Goal: Navigation & Orientation: Find specific page/section

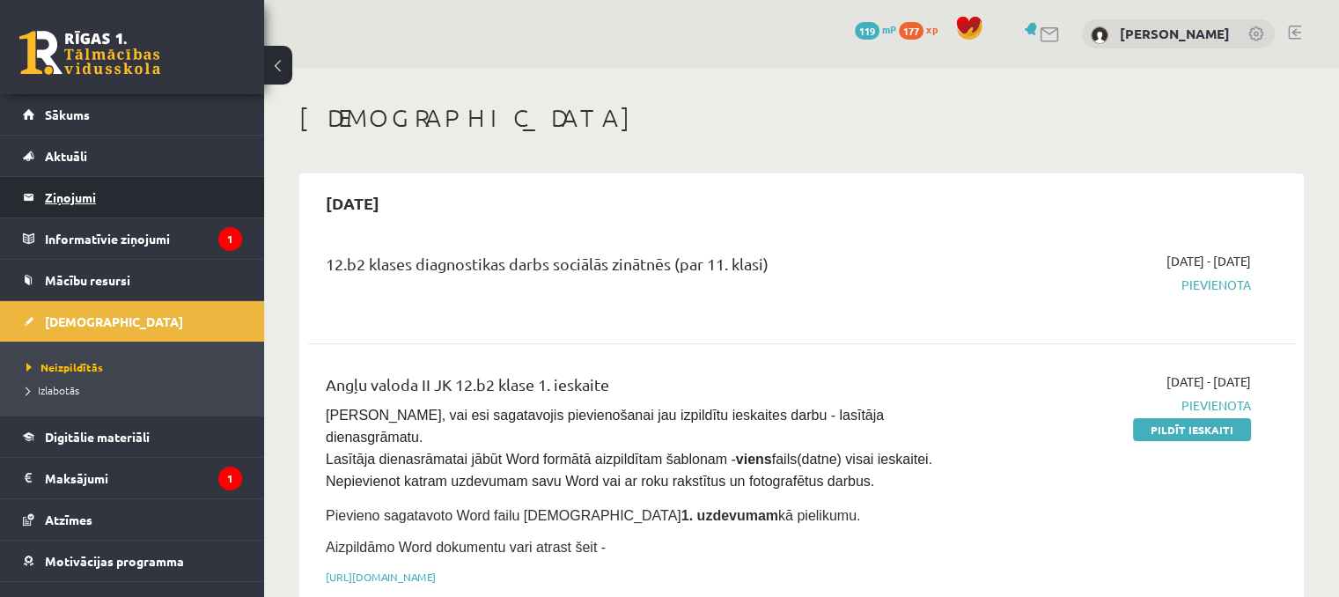
click at [99, 197] on legend "Ziņojumi 11" at bounding box center [143, 197] width 197 height 41
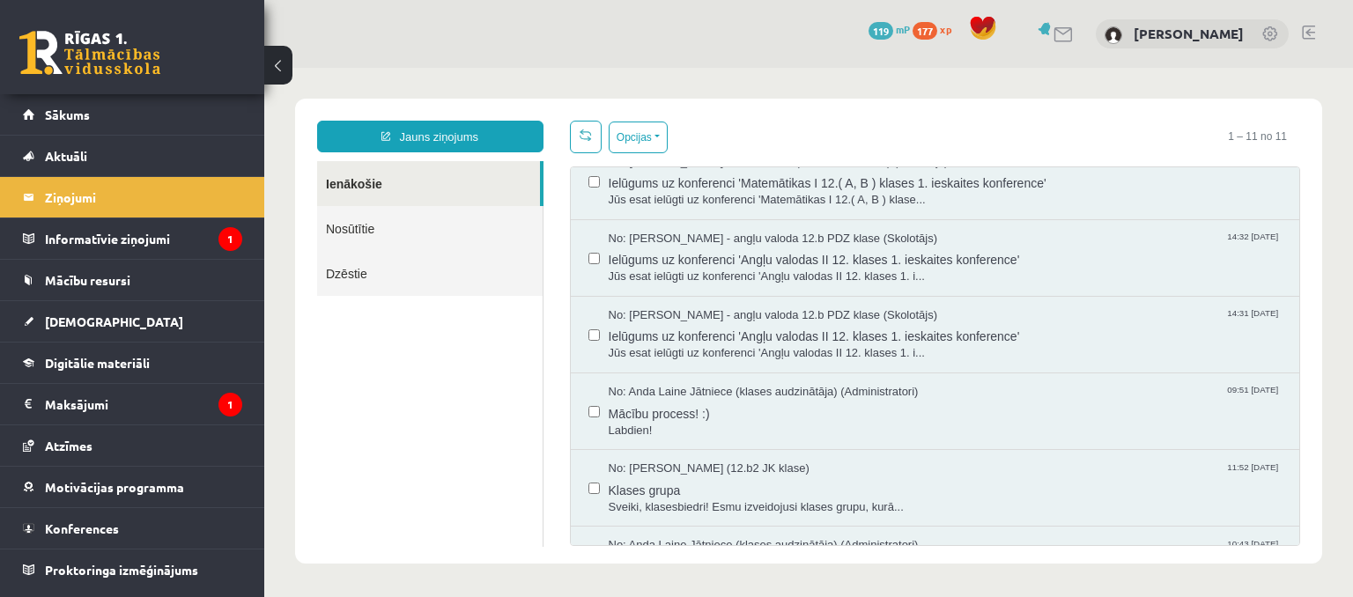
scroll to position [462, 0]
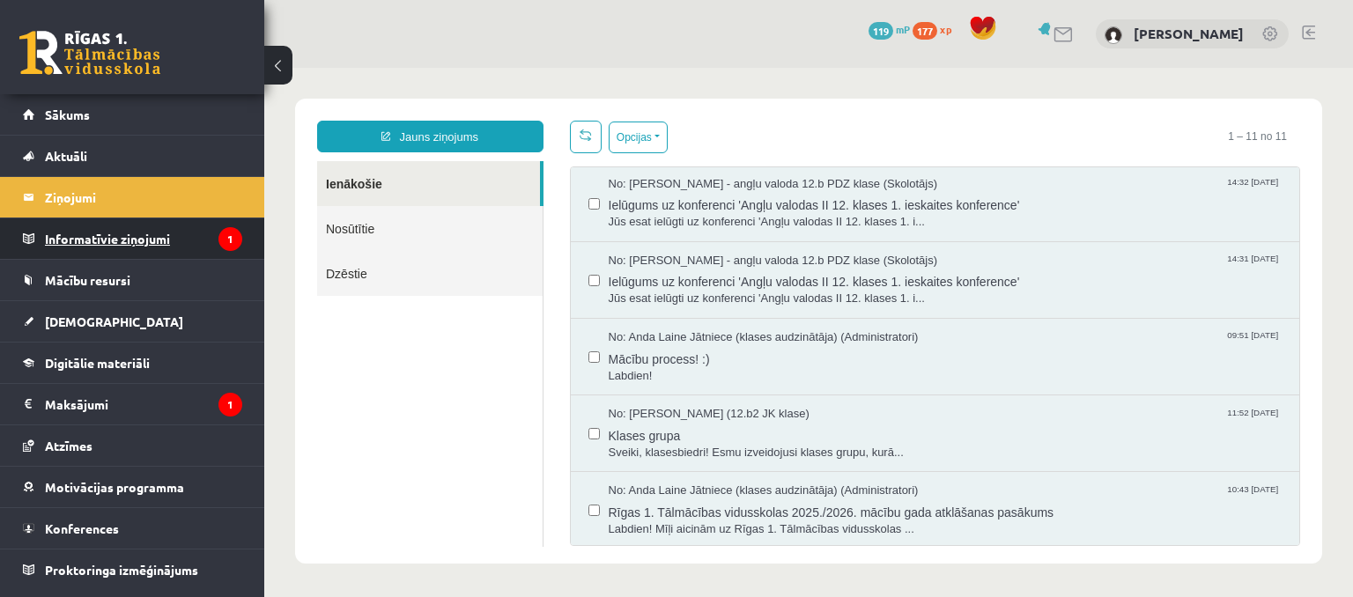
click at [177, 235] on legend "Informatīvie ziņojumi 1" at bounding box center [143, 238] width 197 height 41
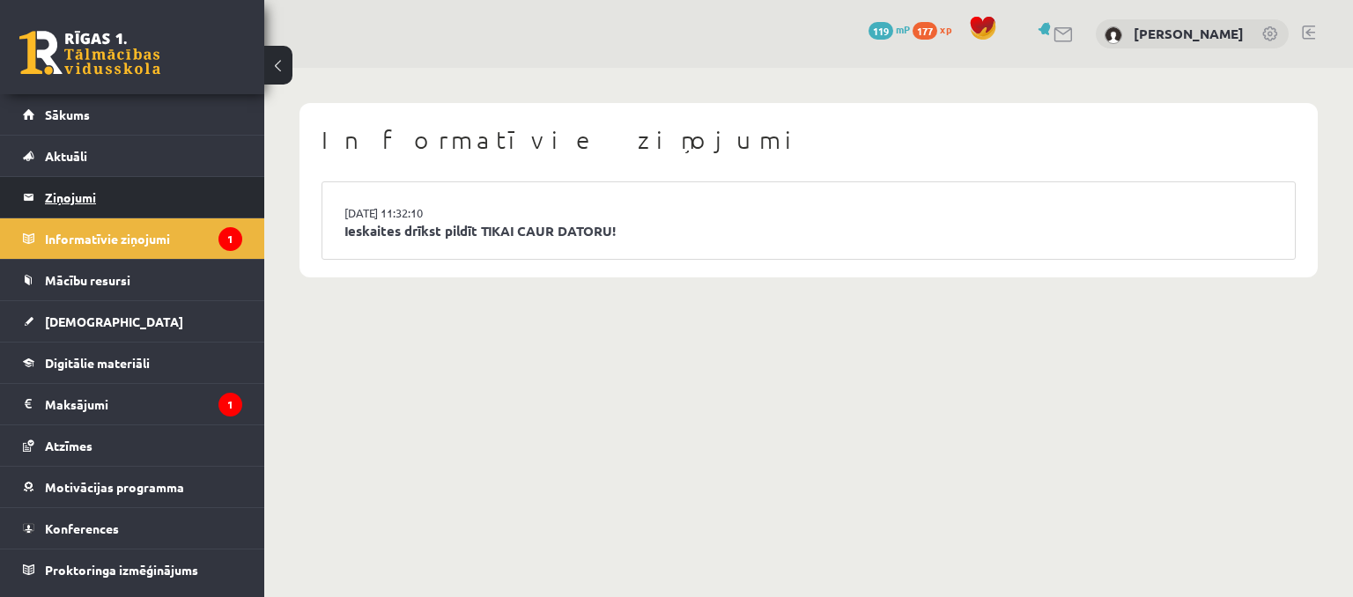
click at [117, 201] on legend "Ziņojumi 11" at bounding box center [143, 197] width 197 height 41
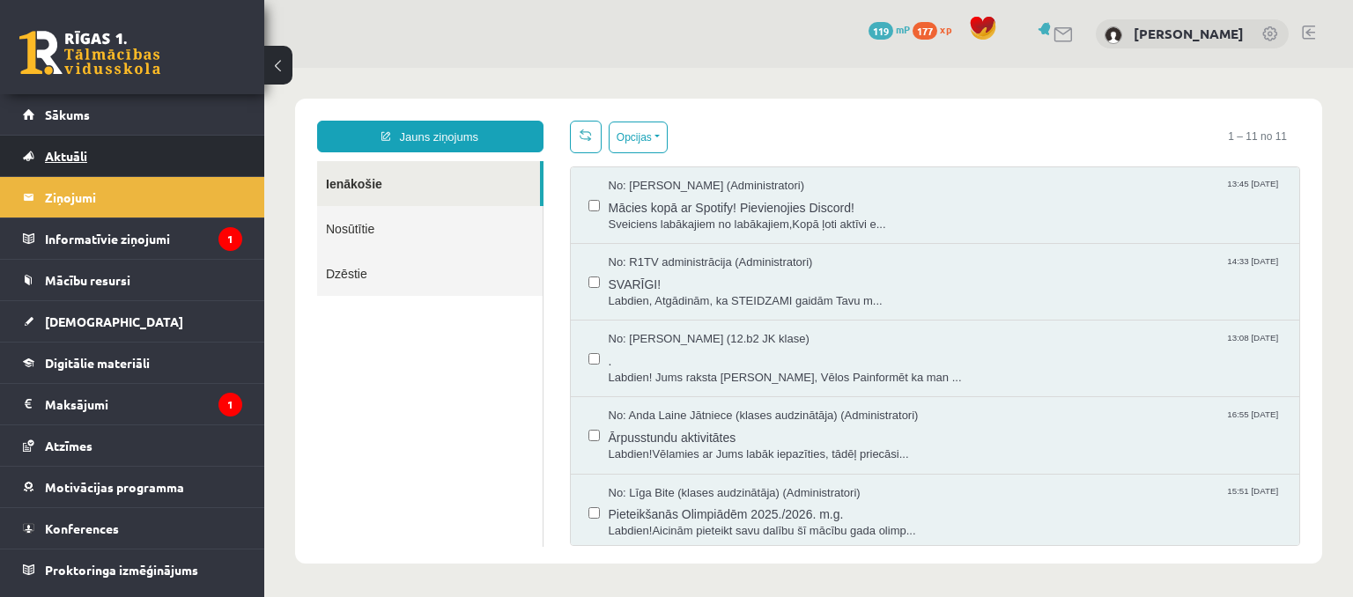
click at [181, 165] on link "Aktuāli" at bounding box center [132, 156] width 219 height 41
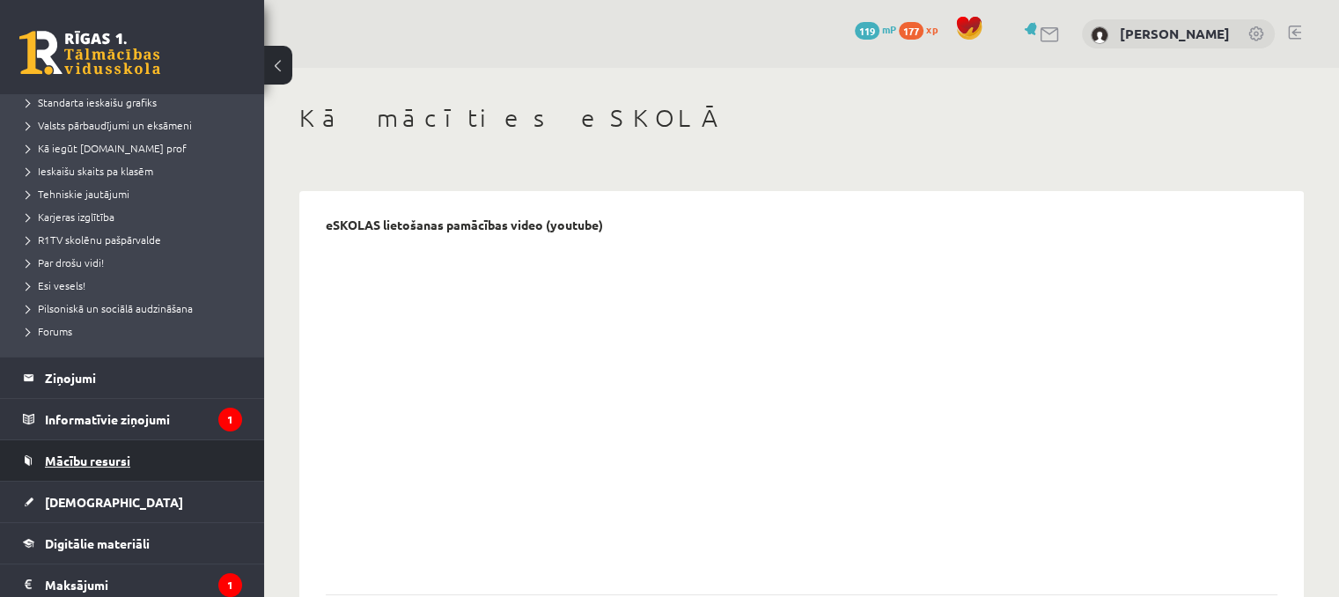
scroll to position [352, 0]
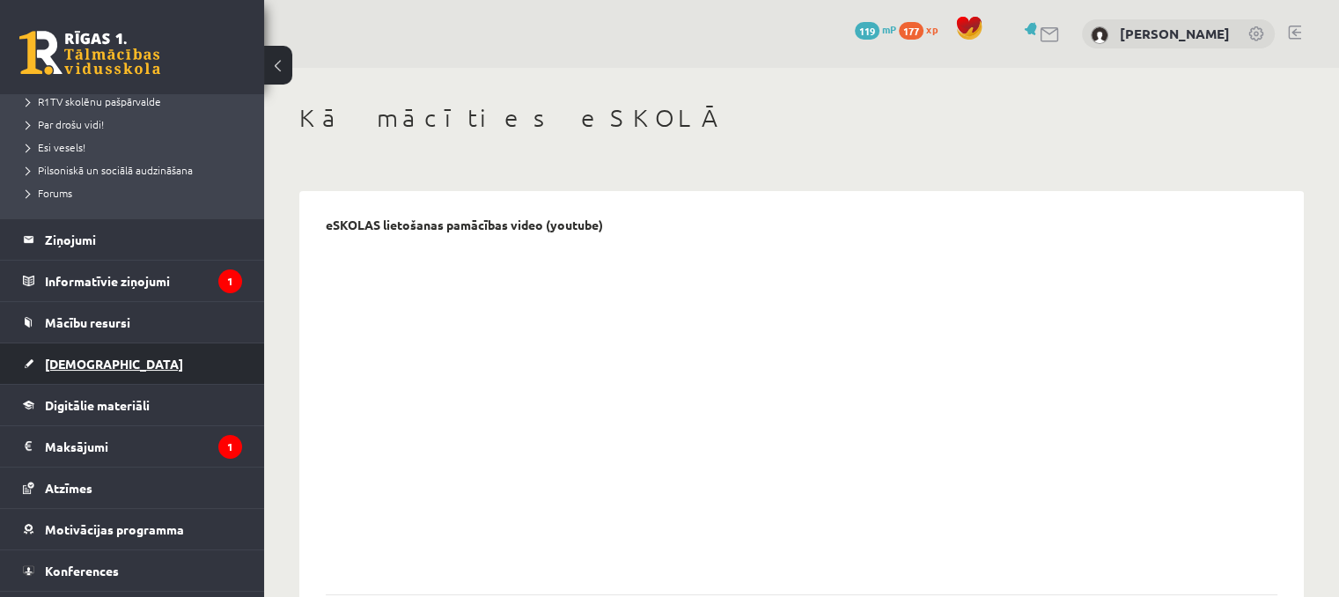
click at [68, 372] on link "[DEMOGRAPHIC_DATA]" at bounding box center [132, 363] width 219 height 41
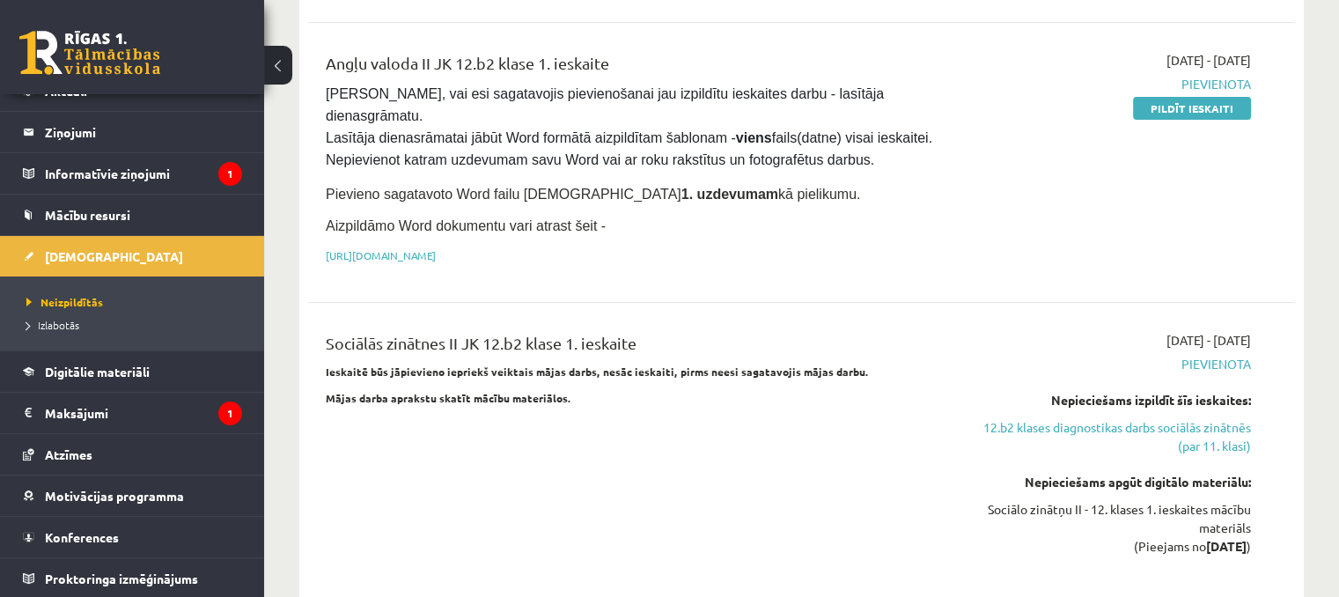
scroll to position [352, 0]
